Goal: Find specific page/section: Find specific page/section

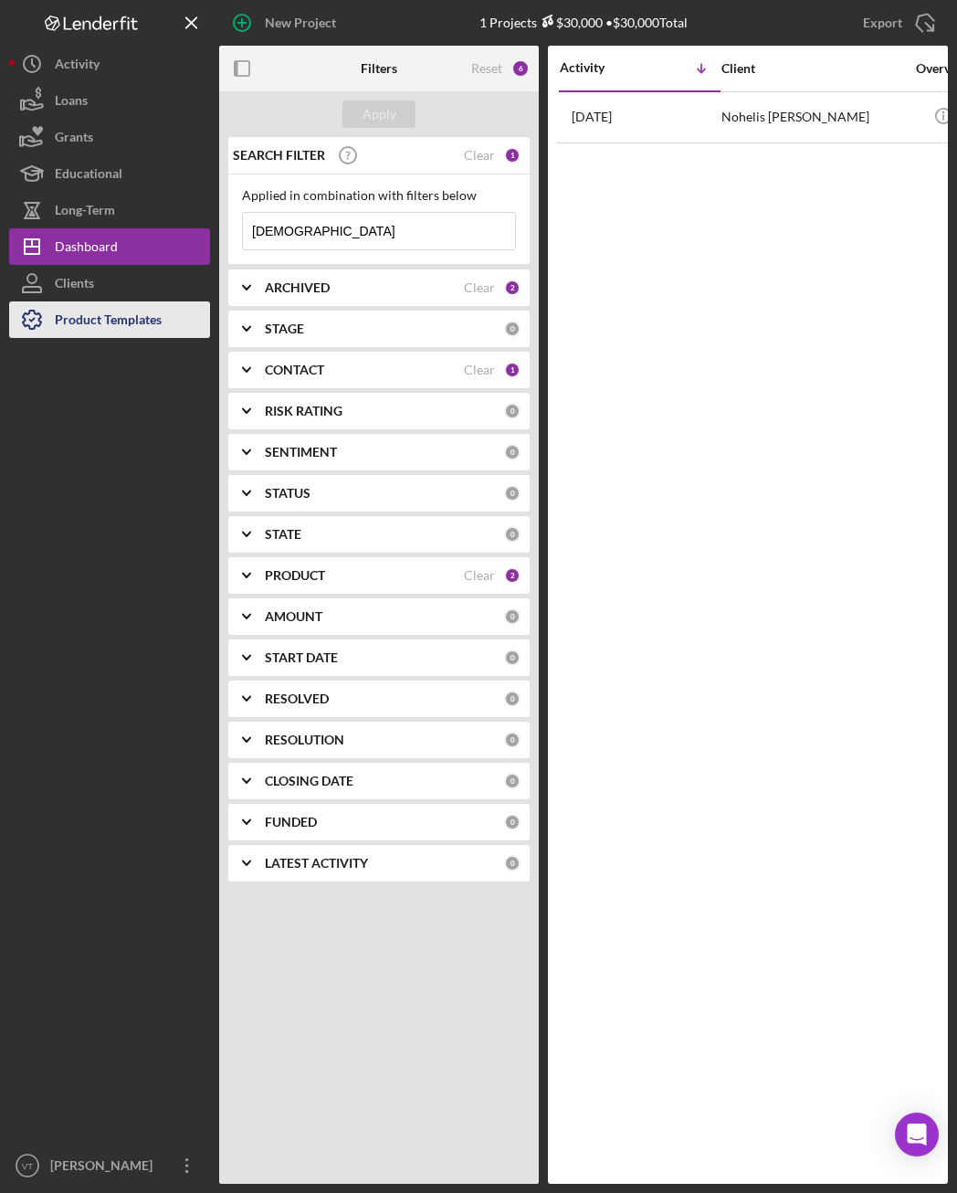
click at [110, 311] on div "Product Templates" at bounding box center [108, 321] width 107 height 41
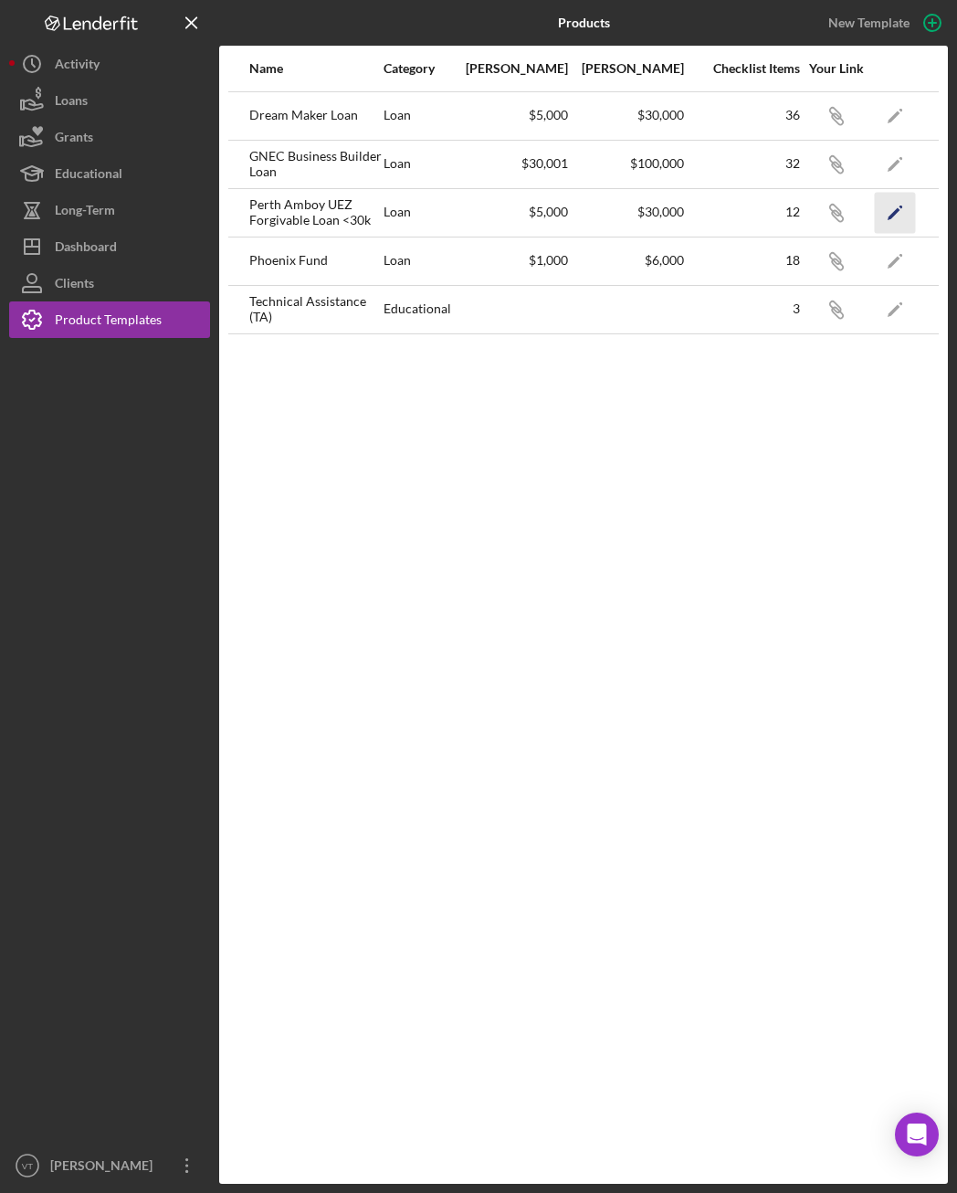
click at [902, 217] on icon "Icon/Edit" at bounding box center [895, 212] width 41 height 41
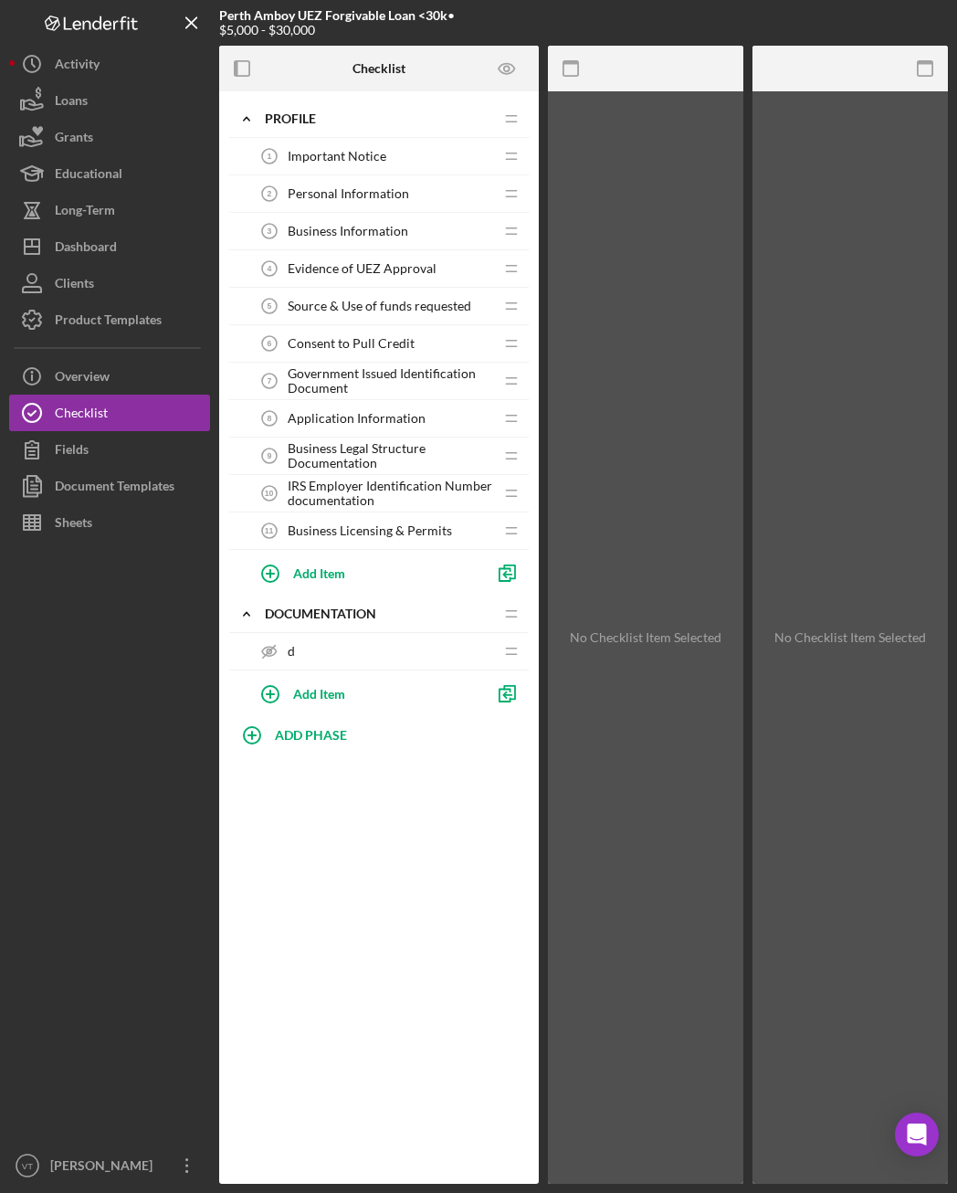
click at [140, 741] on div at bounding box center [109, 844] width 201 height 607
